Goal: Task Accomplishment & Management: Use online tool/utility

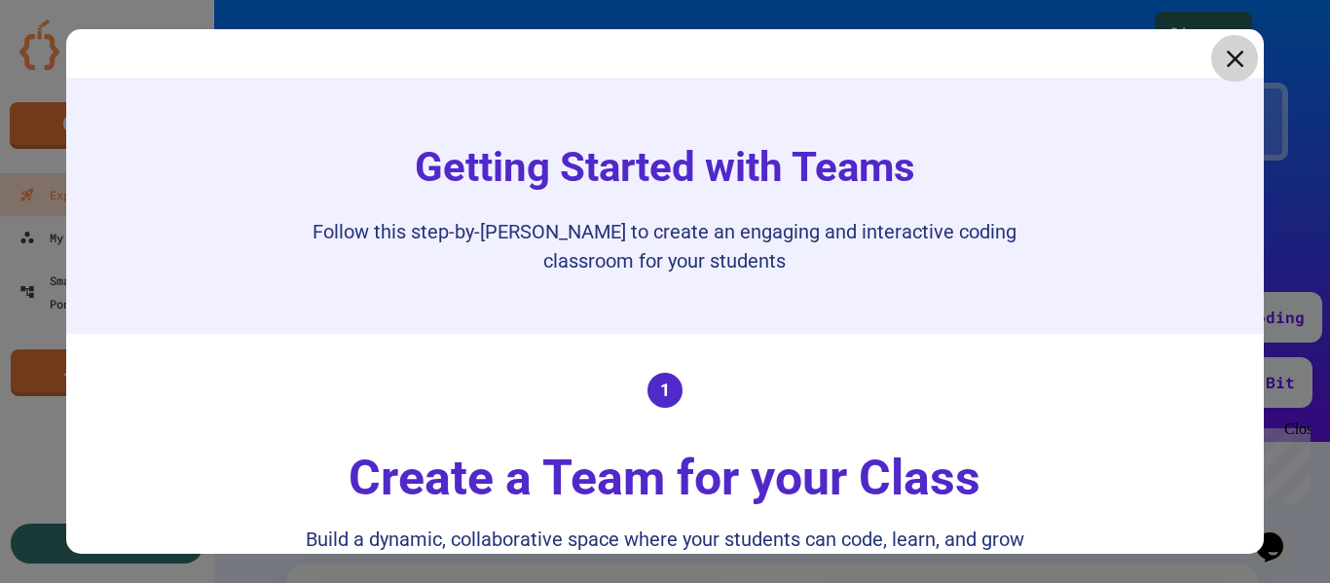
click at [1220, 51] on icon at bounding box center [1234, 58] width 29 height 29
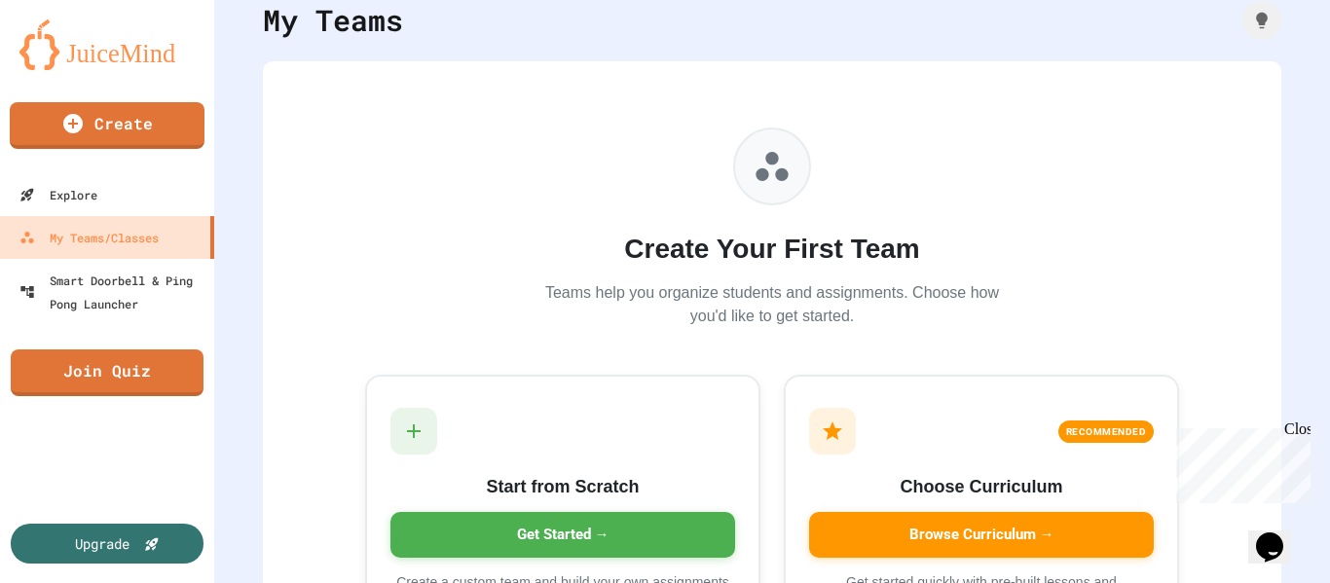
scroll to position [224, 0]
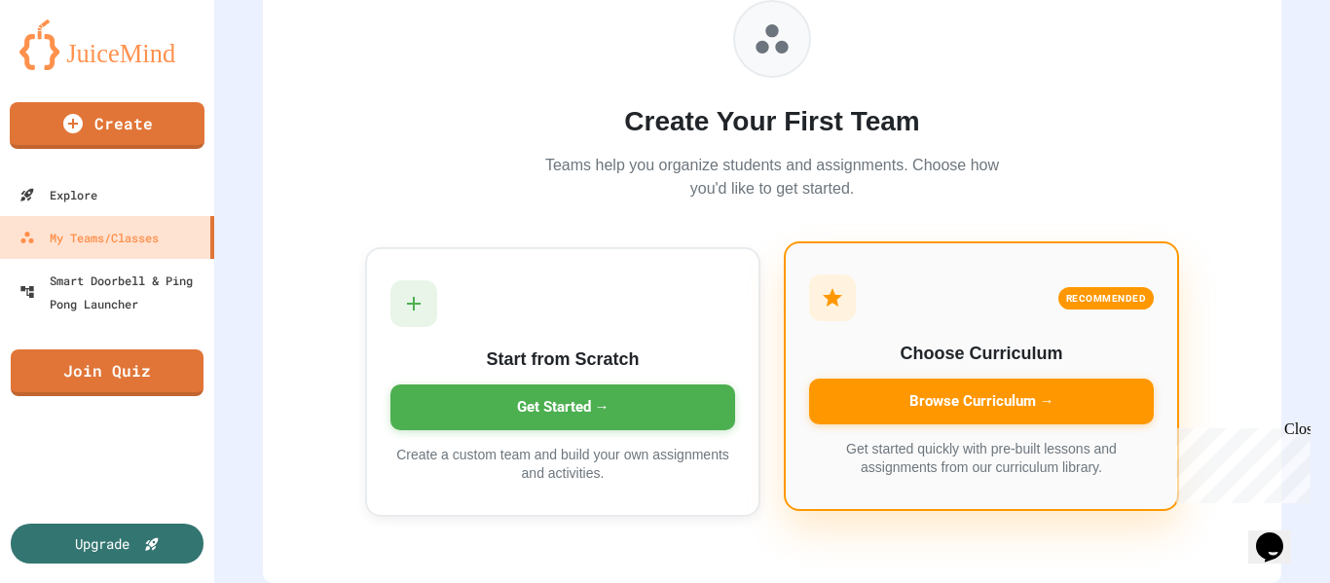
click at [1044, 379] on div "Browse Curriculum →" at bounding box center [981, 402] width 345 height 46
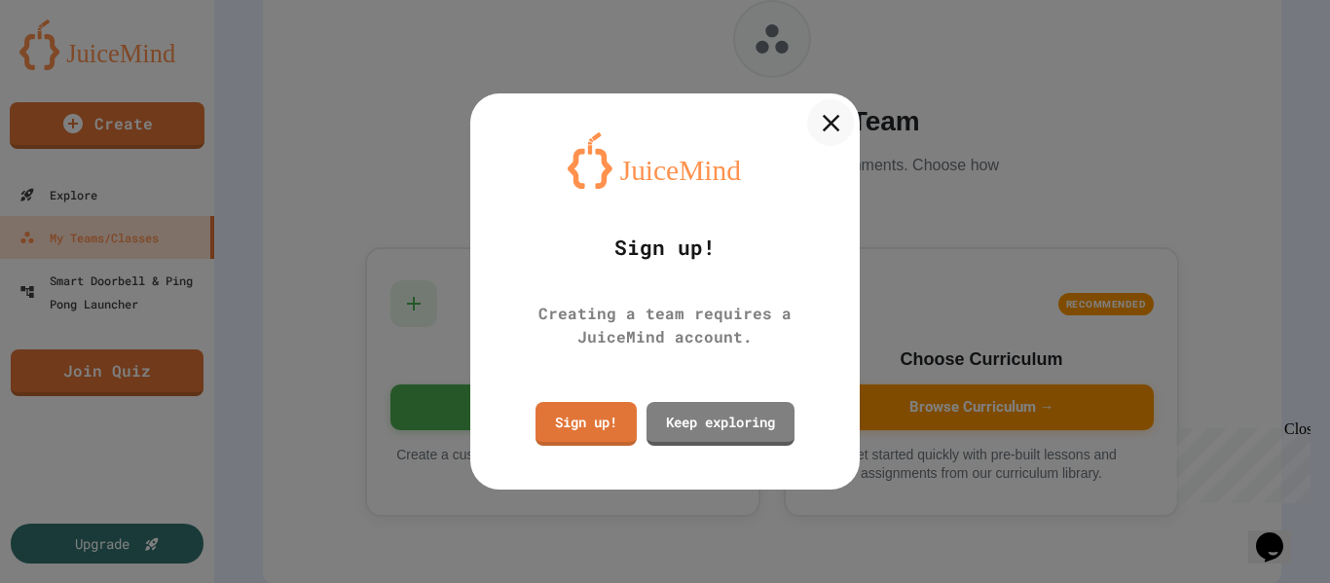
click at [835, 130] on icon at bounding box center [830, 122] width 29 height 29
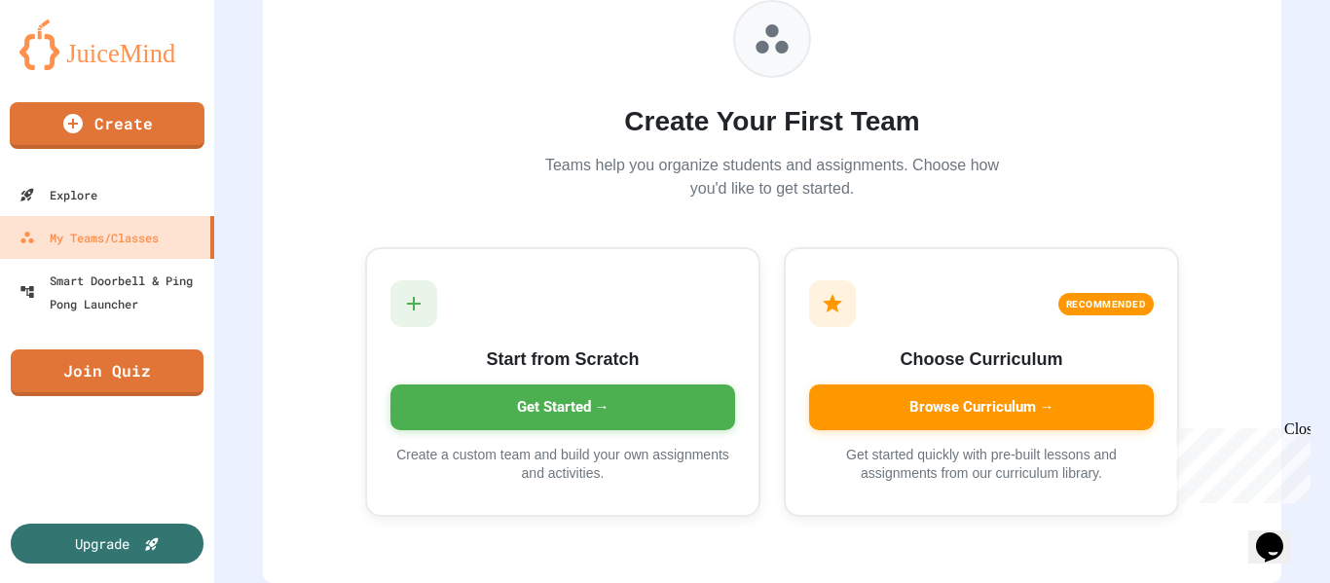
scroll to position [0, 0]
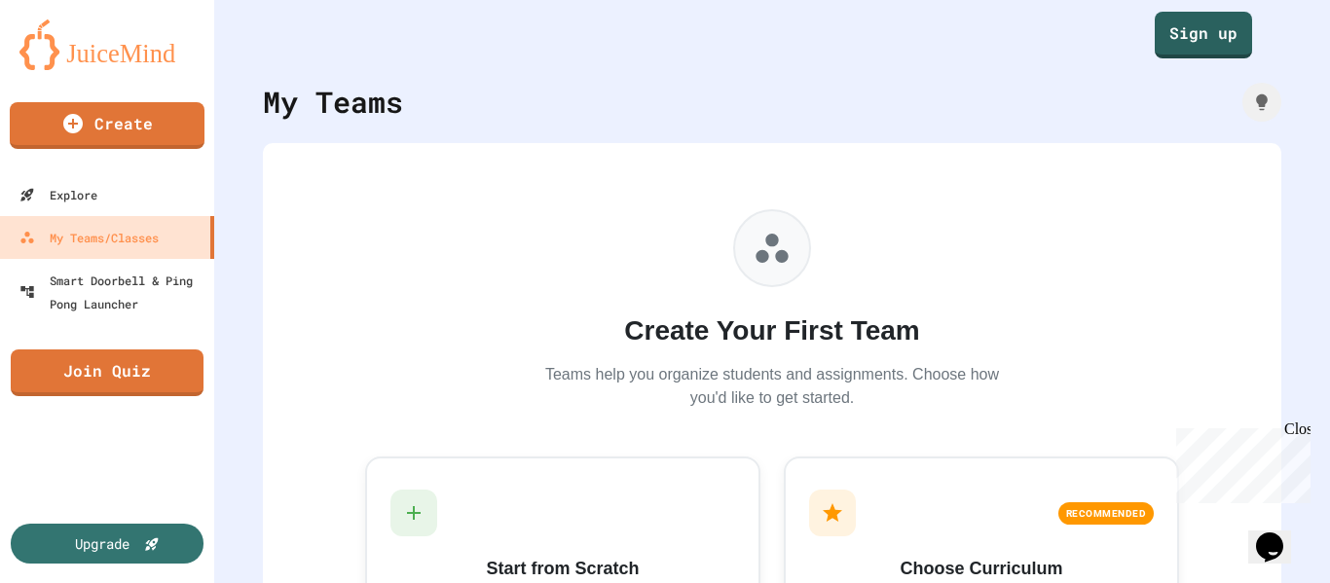
click at [111, 47] on img at bounding box center [106, 44] width 175 height 51
click at [1201, 27] on link "Sign up" at bounding box center [1203, 33] width 97 height 49
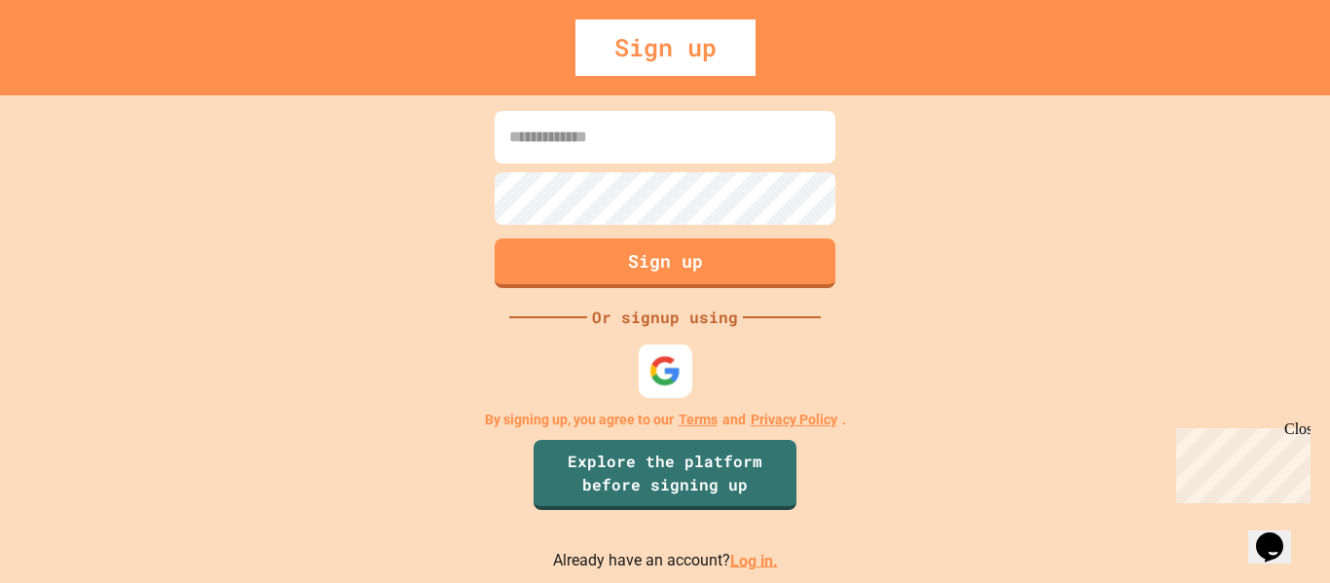
click at [656, 368] on img at bounding box center [665, 370] width 32 height 32
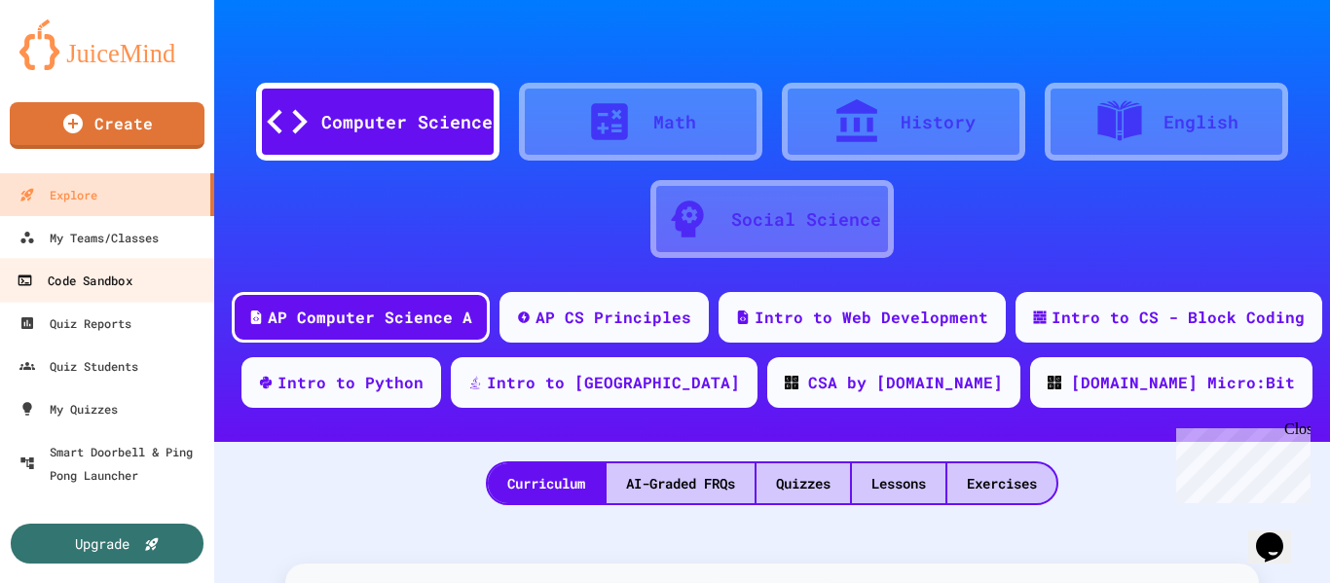
click at [114, 284] on div "Code Sandbox" at bounding box center [74, 281] width 115 height 24
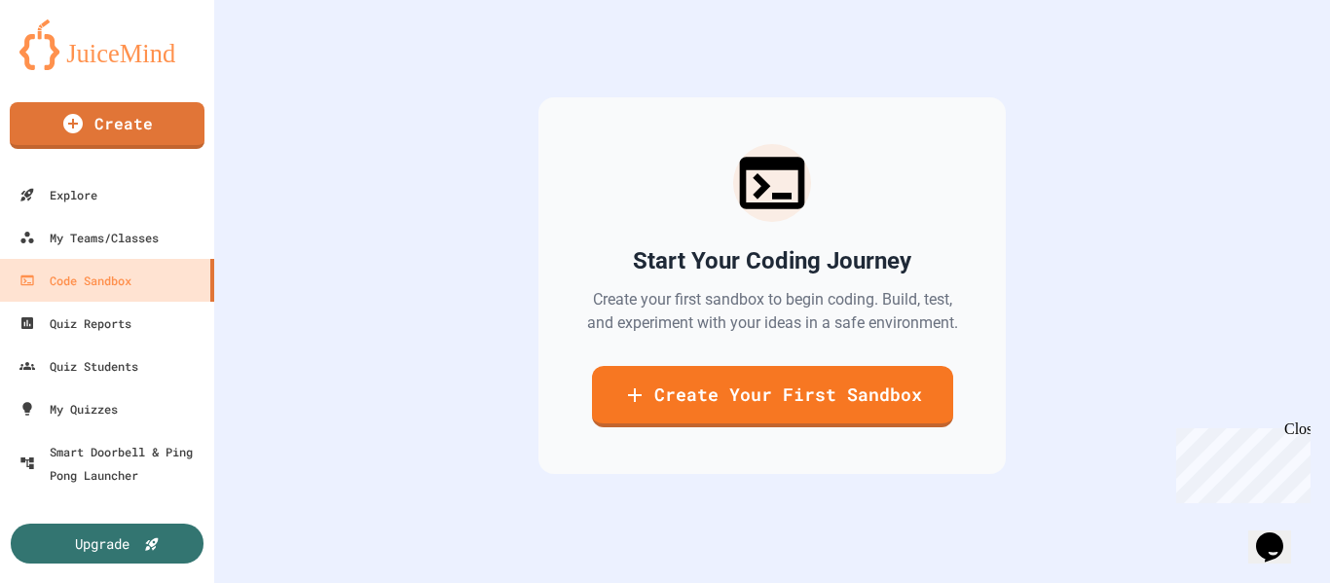
scroll to position [132, 0]
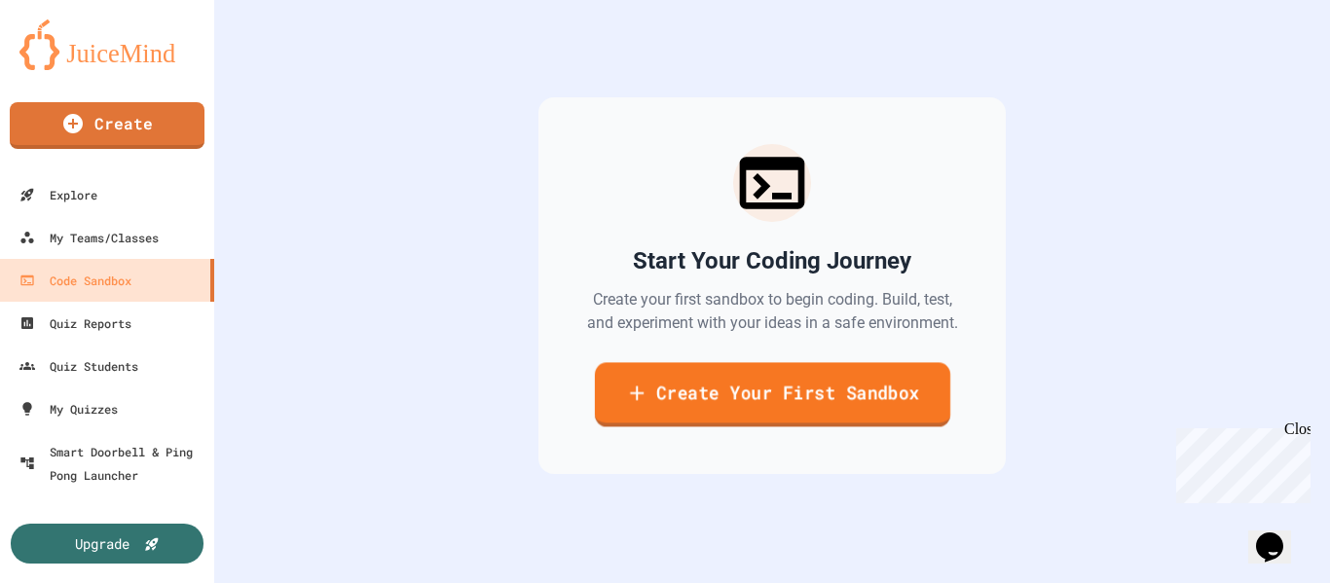
click at [661, 377] on link "Create Your First Sandbox" at bounding box center [771, 394] width 355 height 64
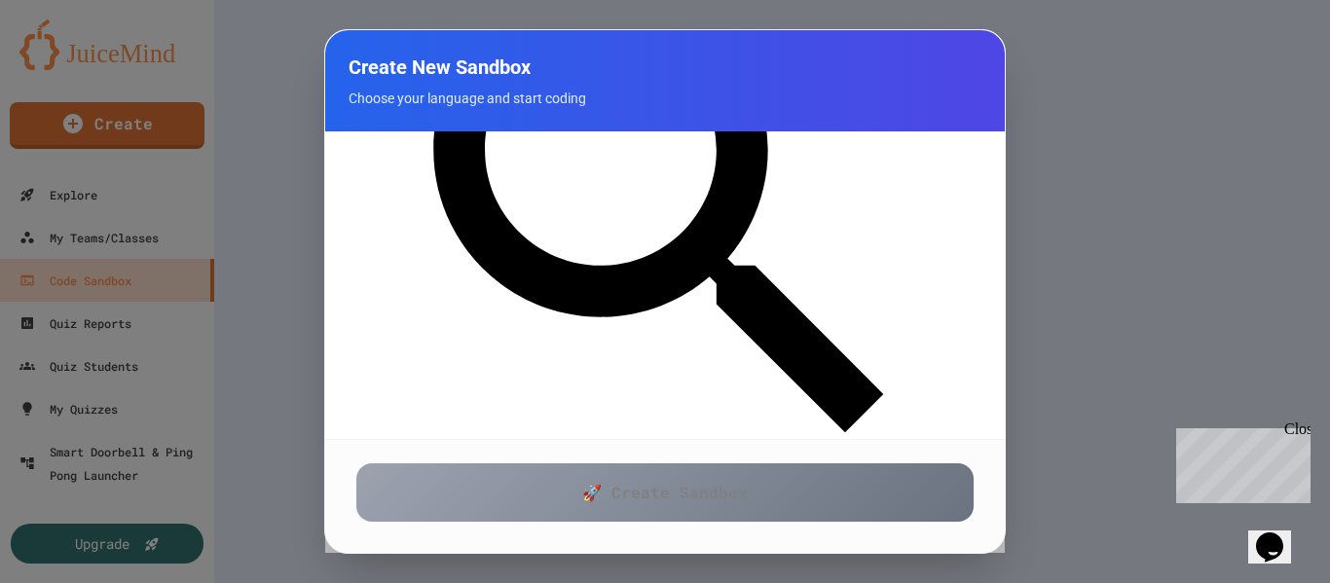
scroll to position [438, 0]
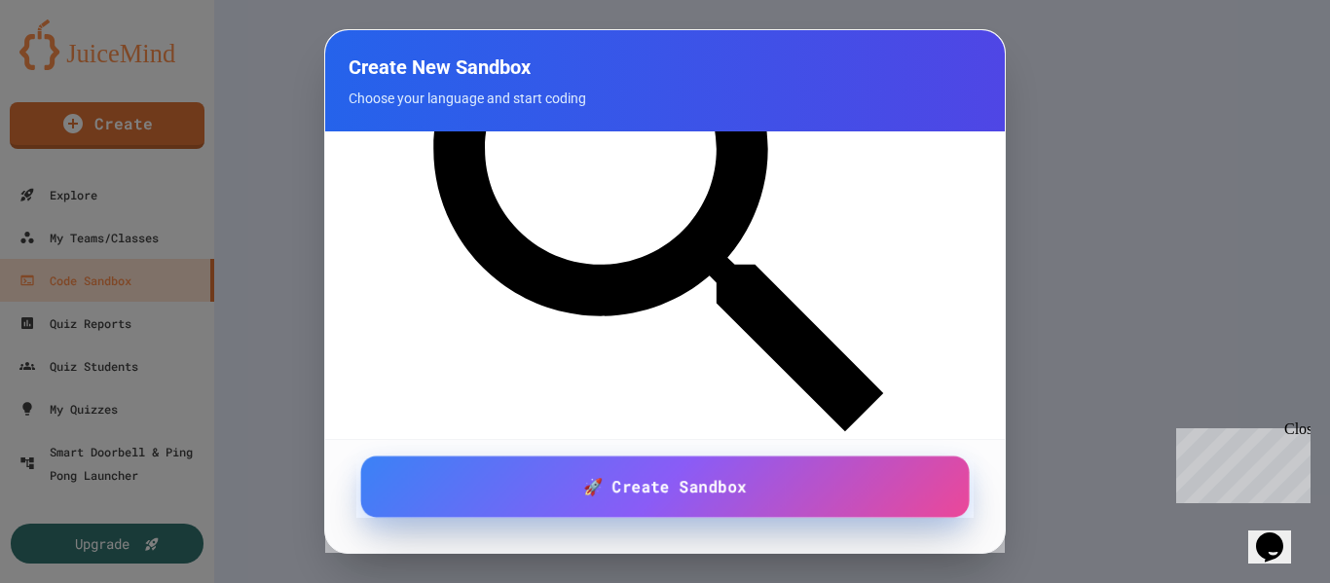
click at [583, 477] on span "🚀 Create Sandbox" at bounding box center [665, 486] width 164 height 24
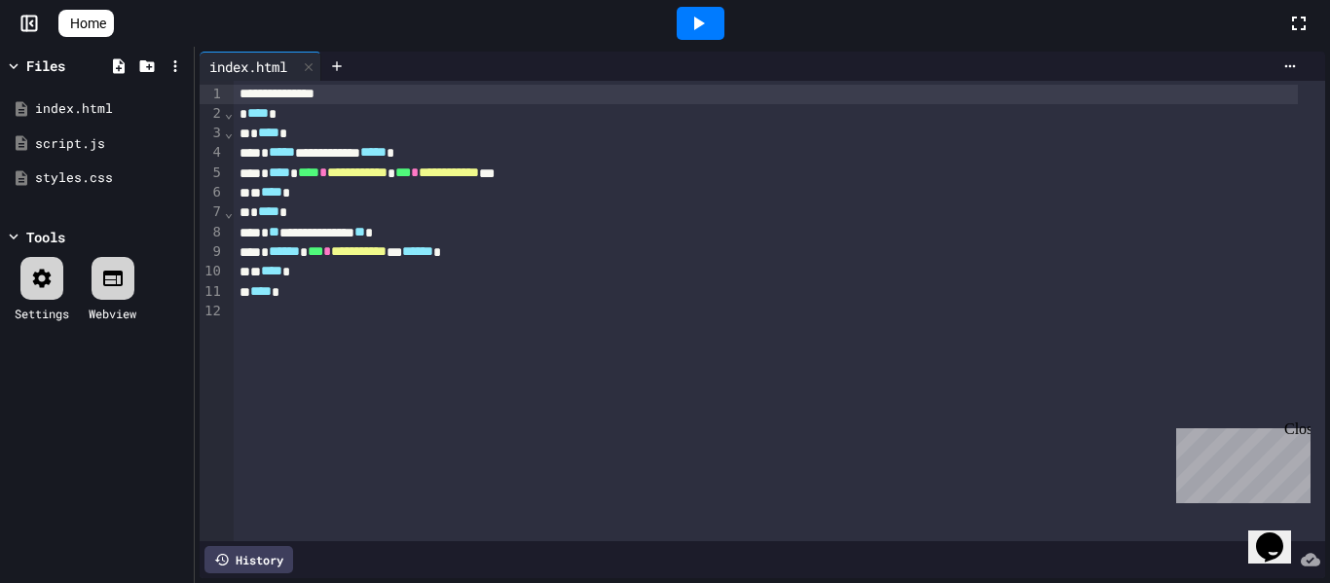
click at [695, 30] on icon at bounding box center [697, 23] width 23 height 23
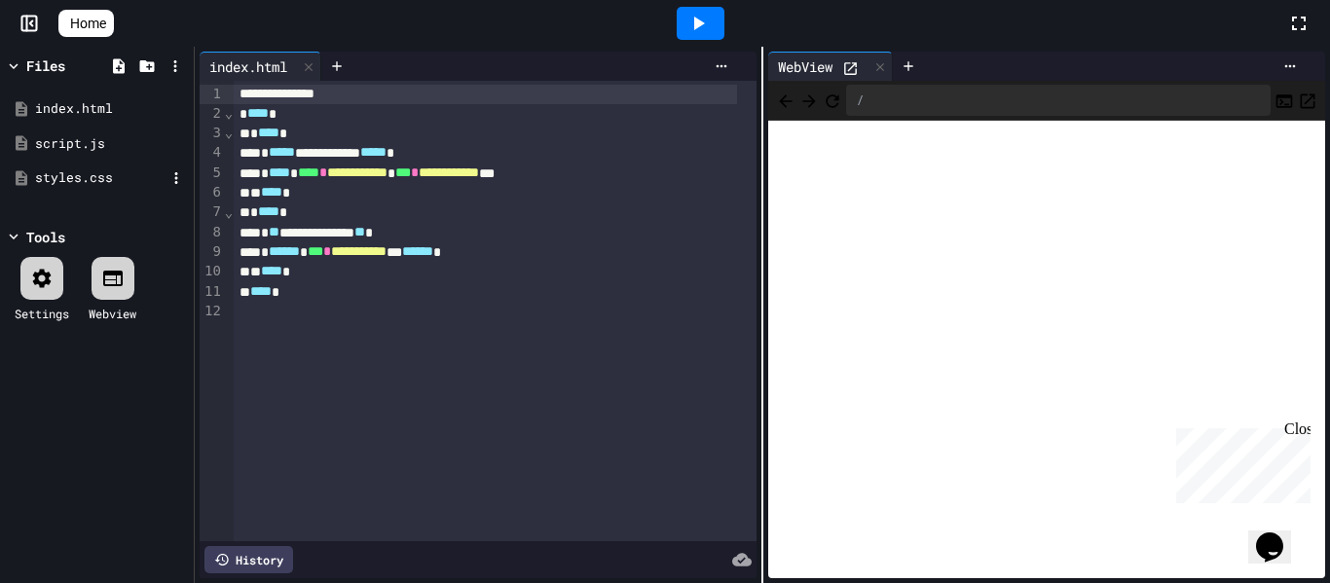
click at [85, 173] on div "styles.css" at bounding box center [100, 177] width 130 height 19
